Goal: Use online tool/utility: Use online tool/utility

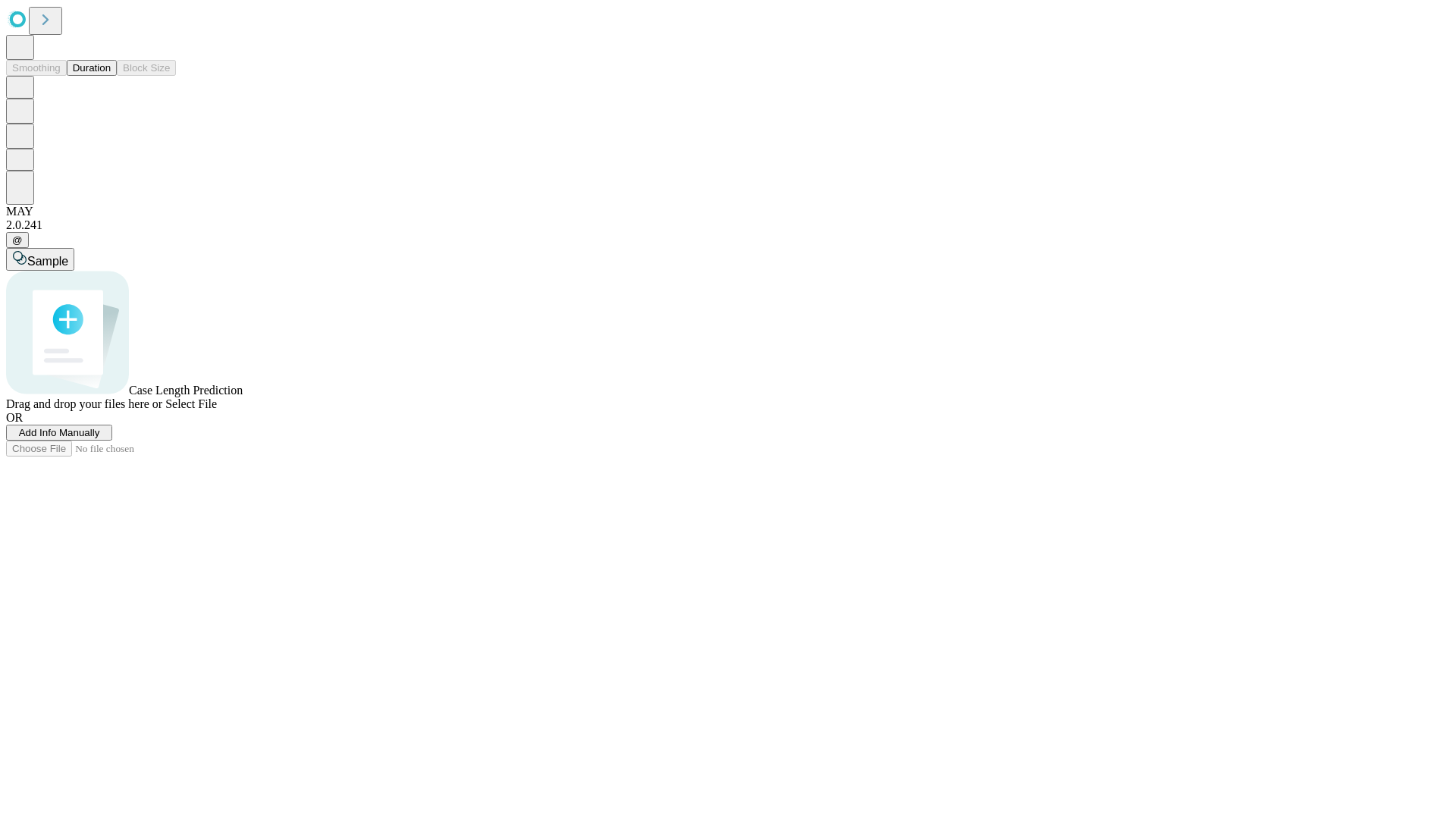
click at [217, 410] on span "Select File" at bounding box center [191, 404] width 52 height 12
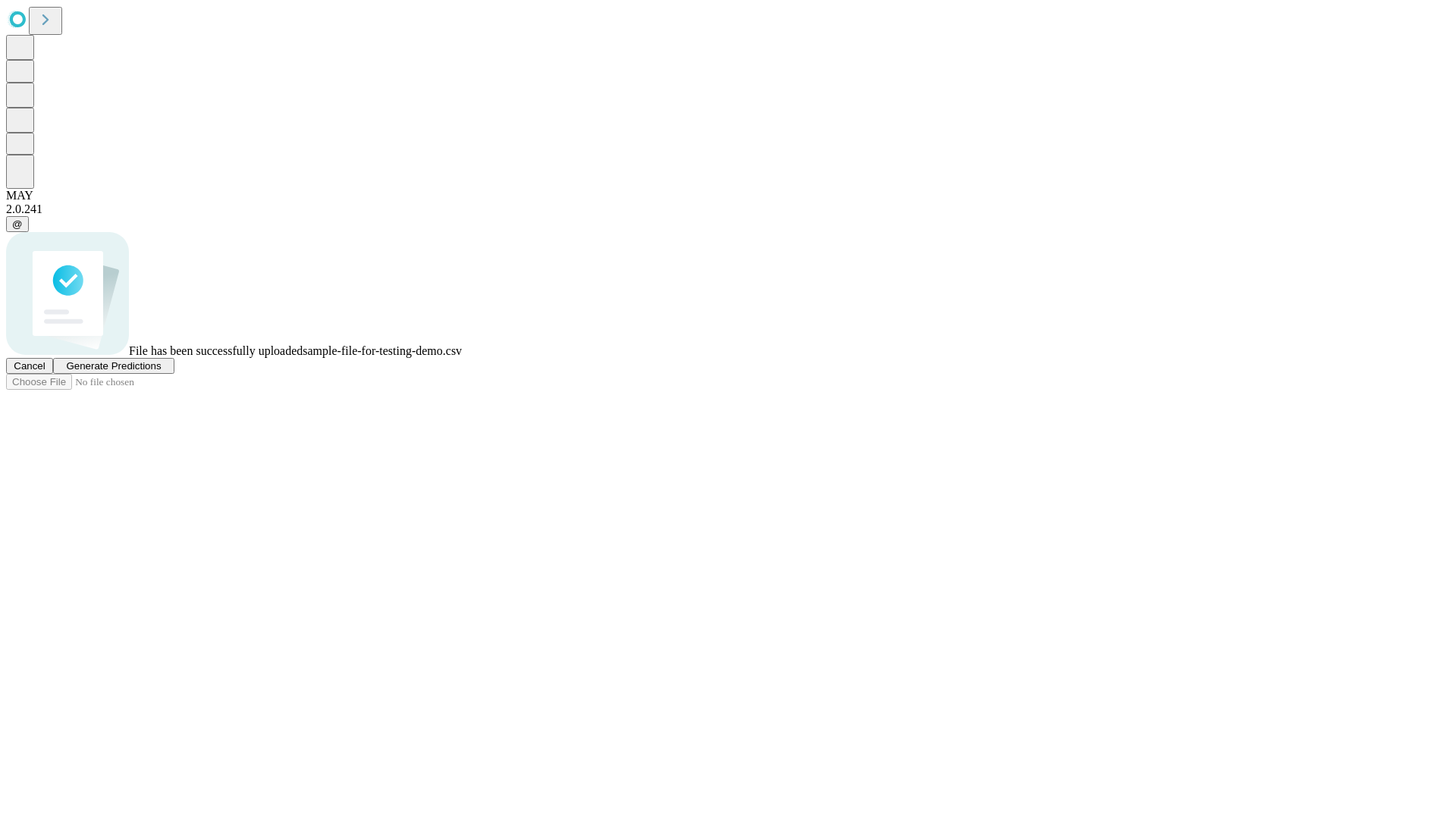
click at [161, 372] on span "Generate Predictions" at bounding box center [113, 365] width 95 height 12
